Goal: Obtain resource: Download file/media

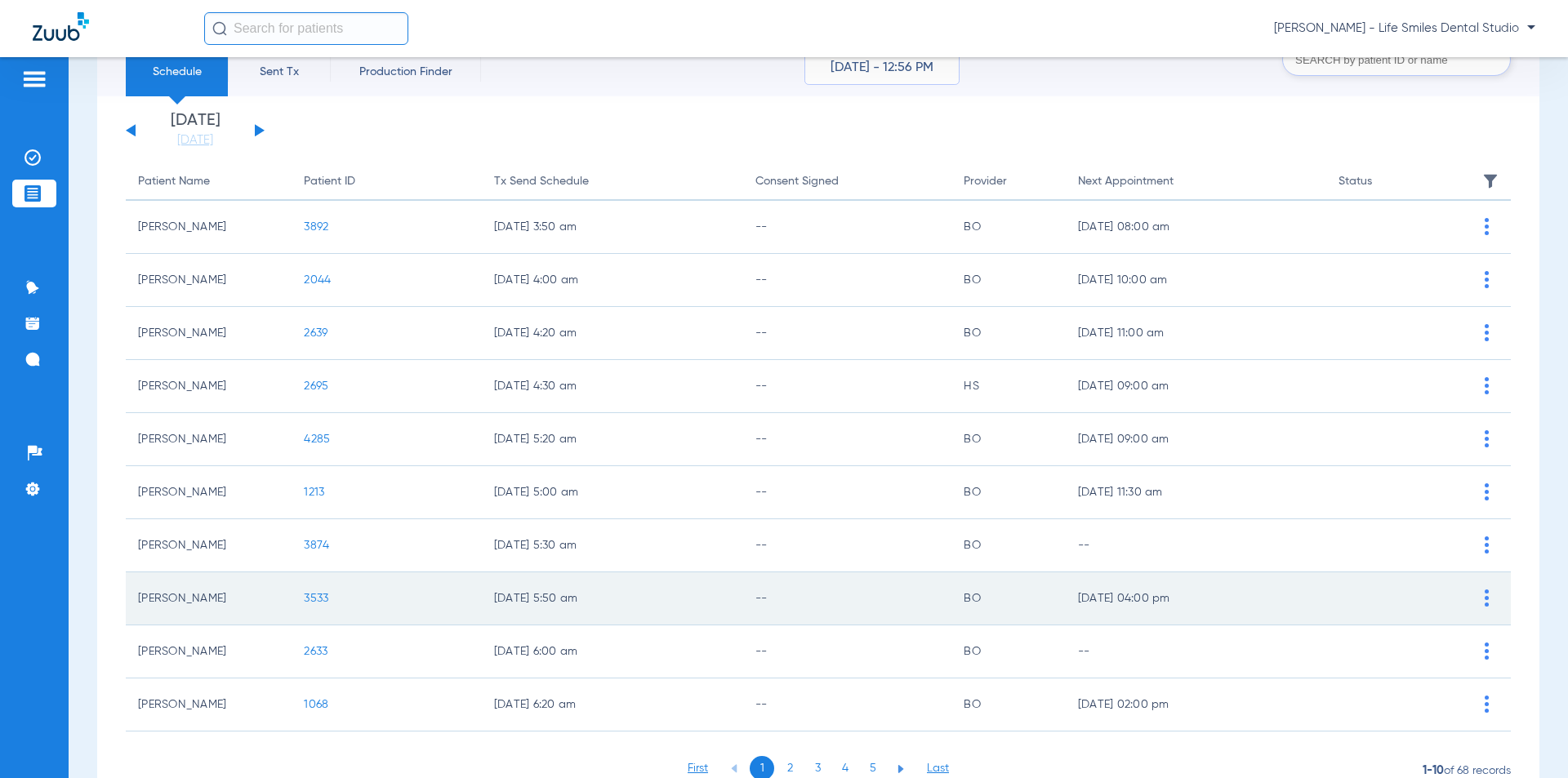
scroll to position [135, 0]
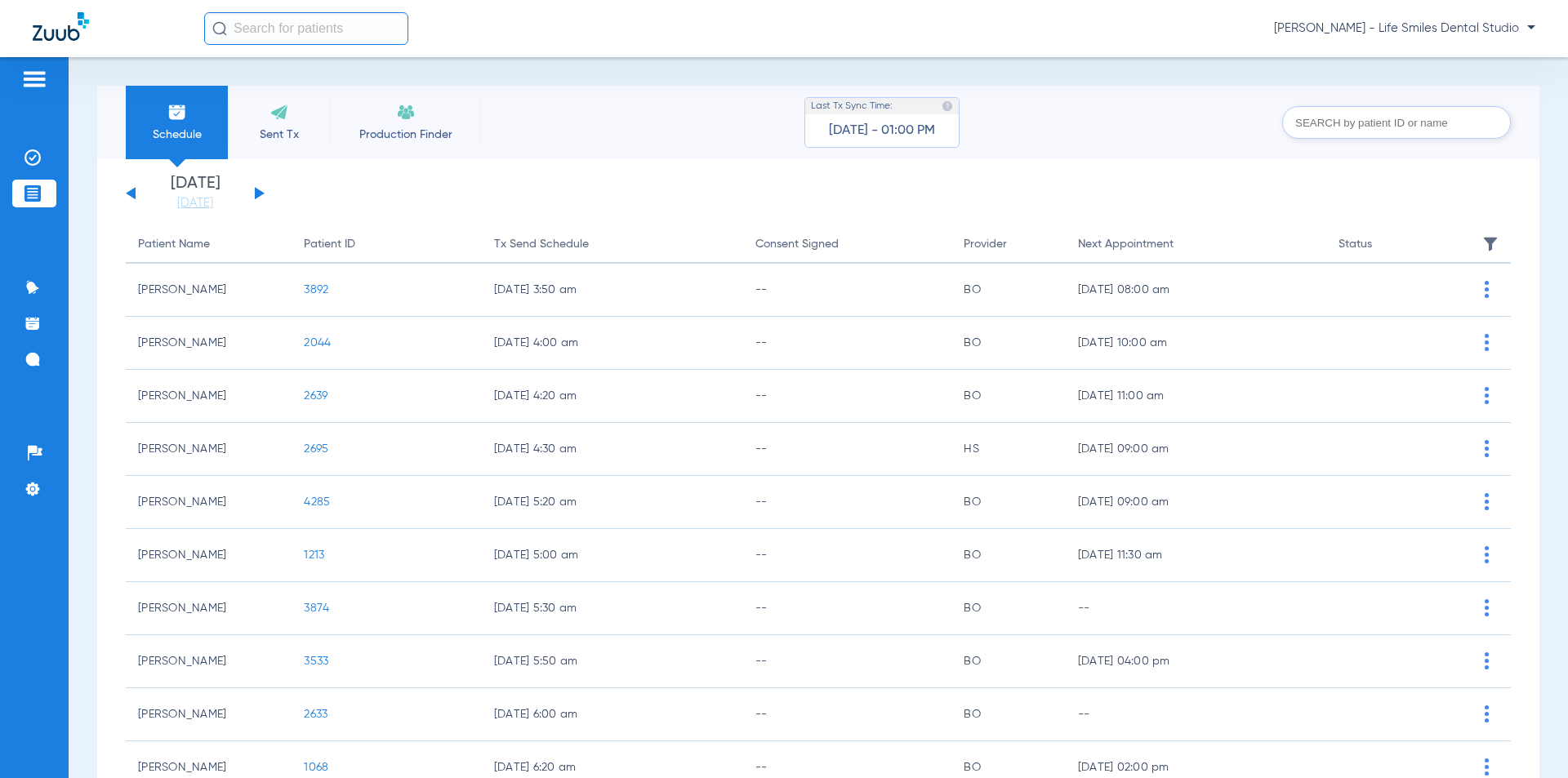
click at [1355, 130] on input "text" at bounding box center [1396, 123] width 228 height 32
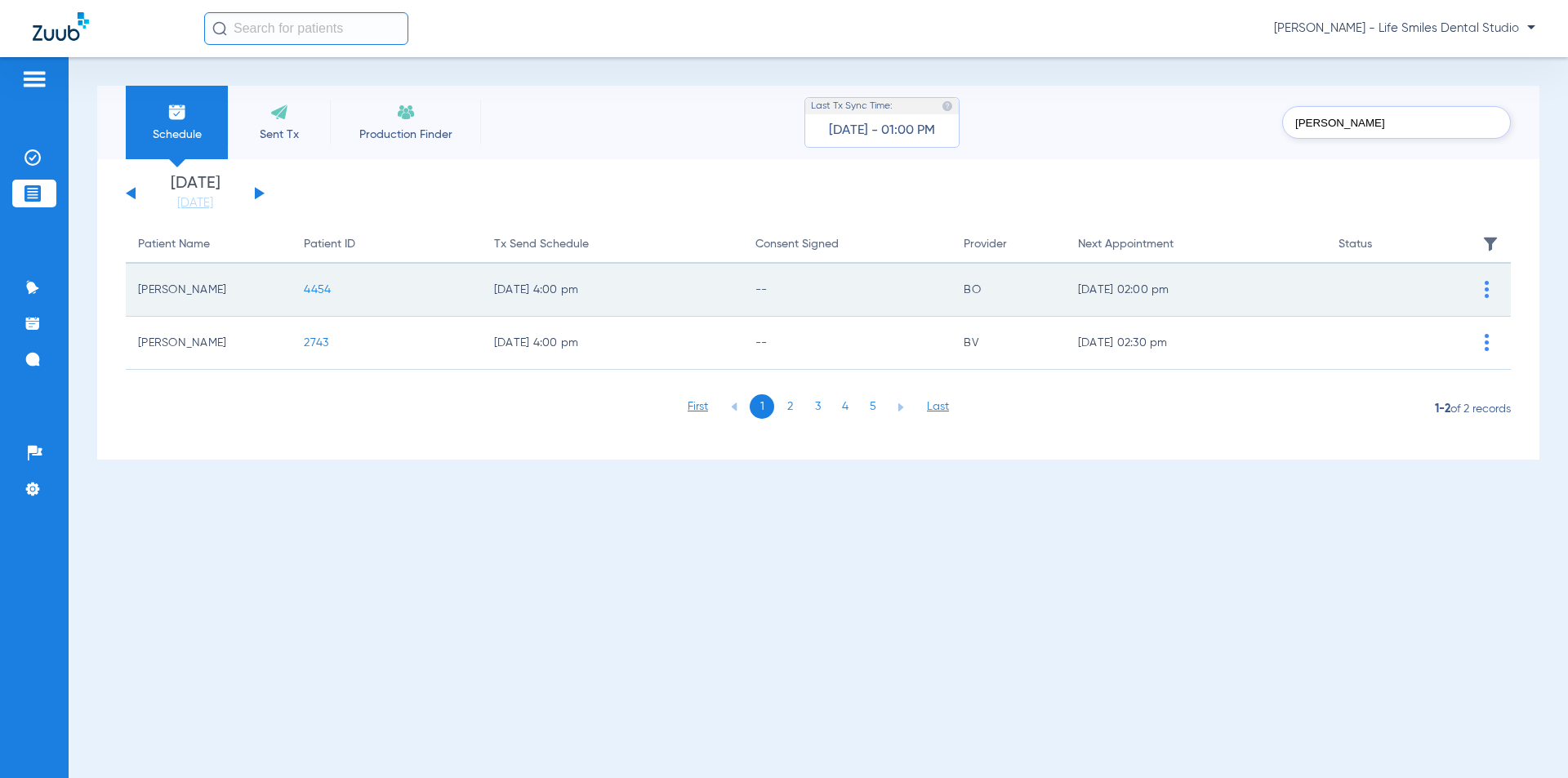
type input "[PERSON_NAME]"
click at [1474, 283] on span at bounding box center [1487, 290] width 36 height 36
click at [1417, 381] on li "Insurance Verification" at bounding box center [1419, 382] width 184 height 24
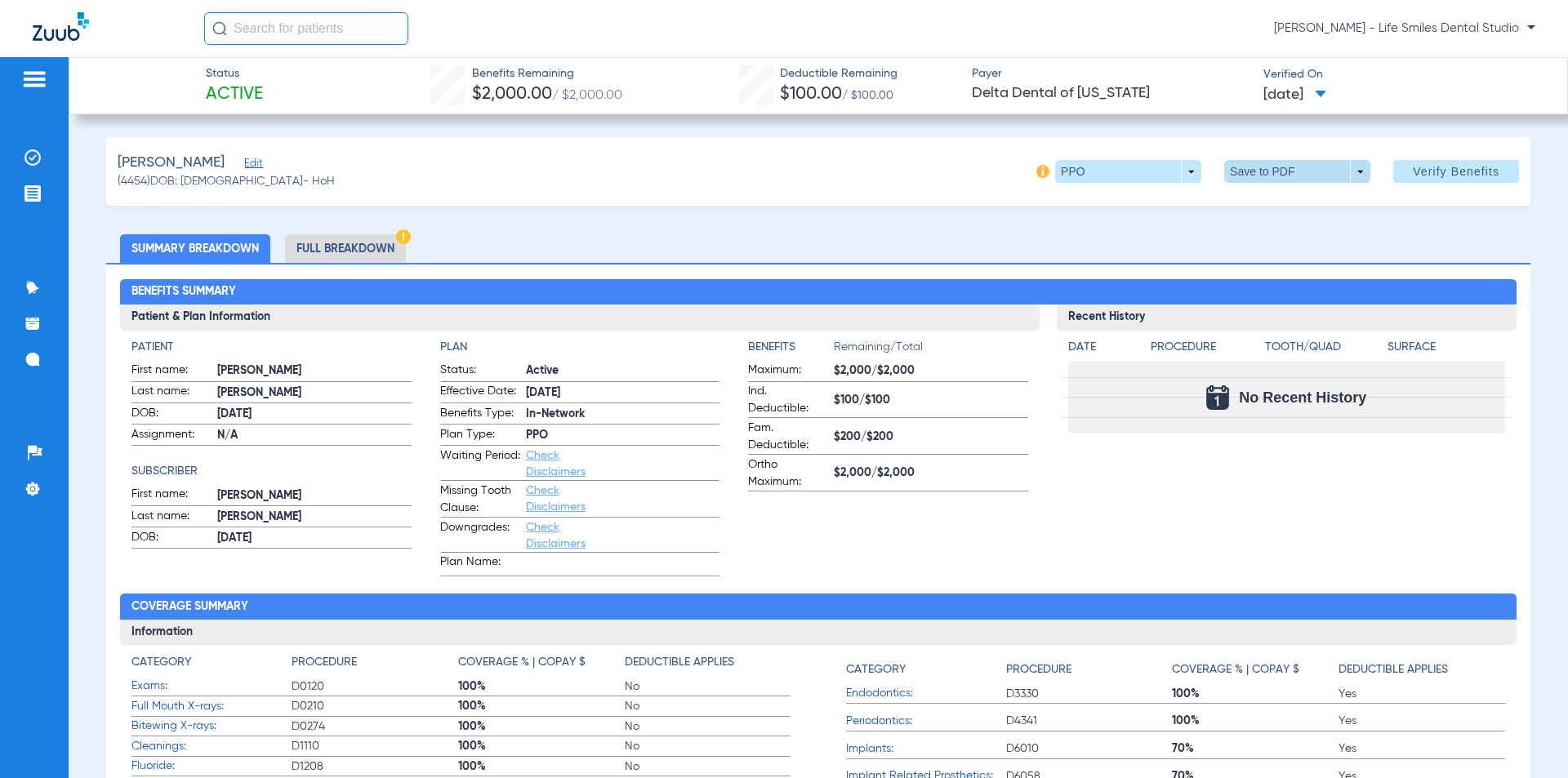
click at [1351, 177] on span at bounding box center [1297, 171] width 146 height 23
click at [1304, 199] on span "Save to PDF" at bounding box center [1290, 204] width 64 height 12
